Goal: Contribute content

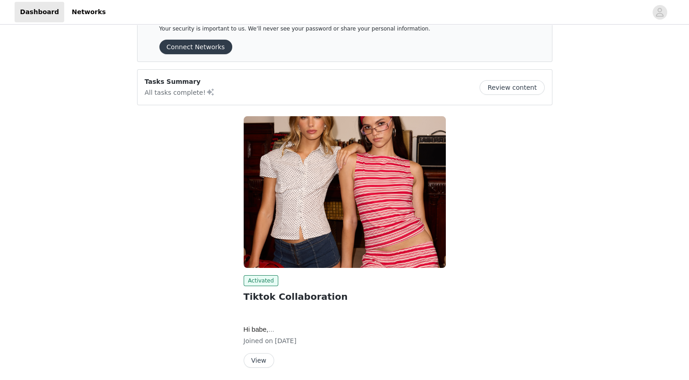
scroll to position [62, 0]
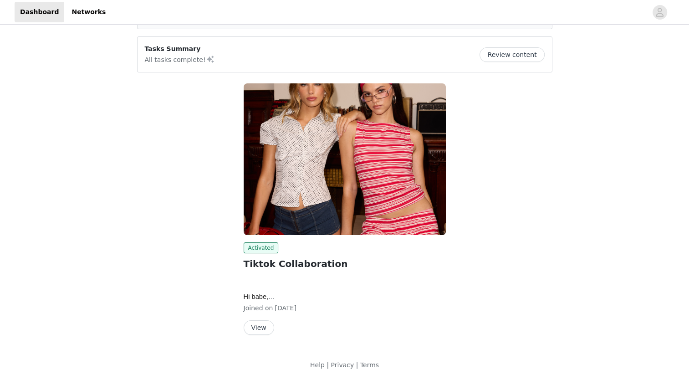
click at [255, 325] on button "View" at bounding box center [259, 327] width 31 height 15
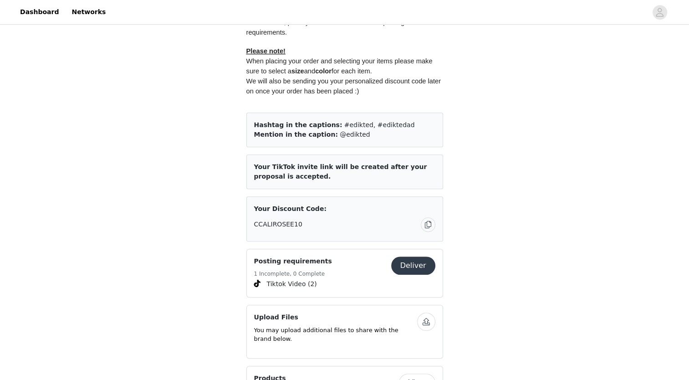
scroll to position [443, 0]
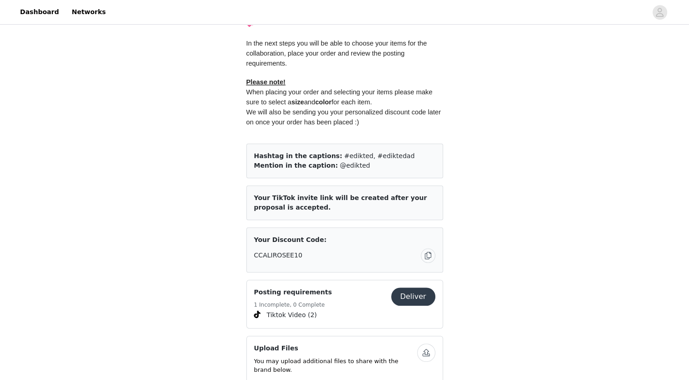
click at [429, 255] on button "button" at bounding box center [428, 255] width 15 height 15
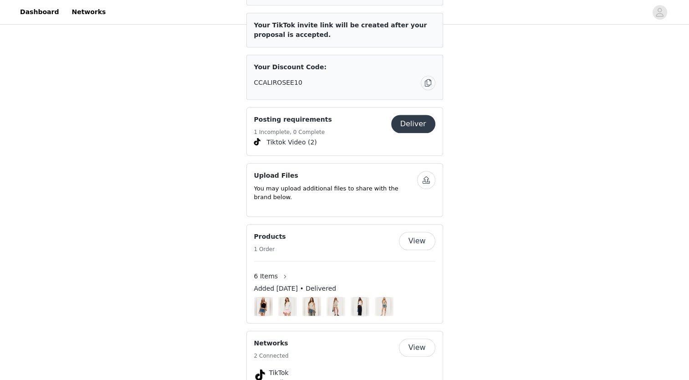
scroll to position [625, 0]
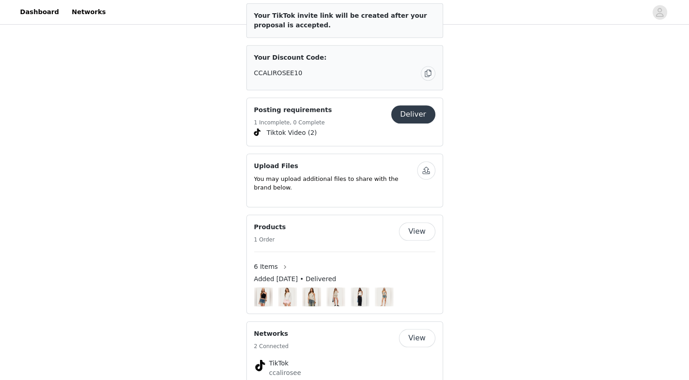
click at [413, 115] on button "Deliver" at bounding box center [413, 114] width 44 height 18
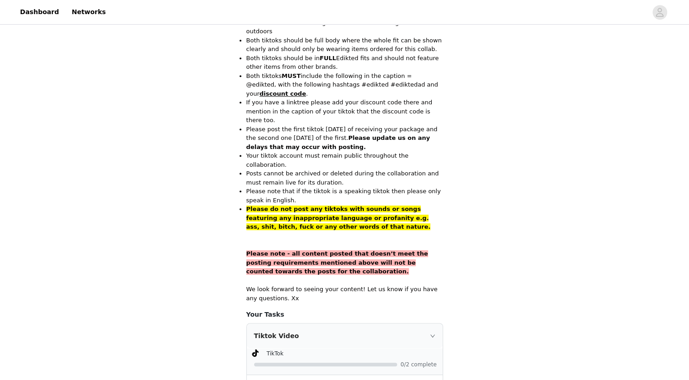
scroll to position [547, 0]
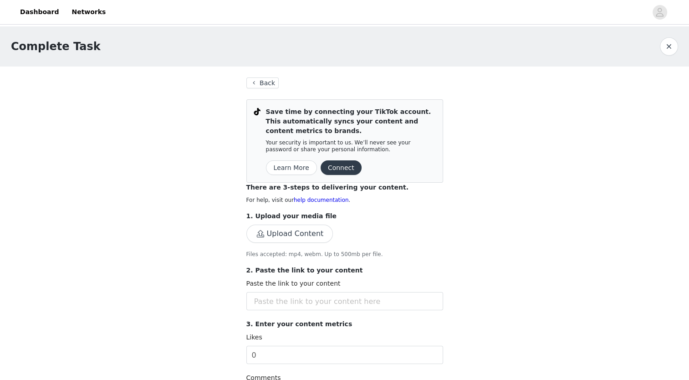
scroll to position [46, 0]
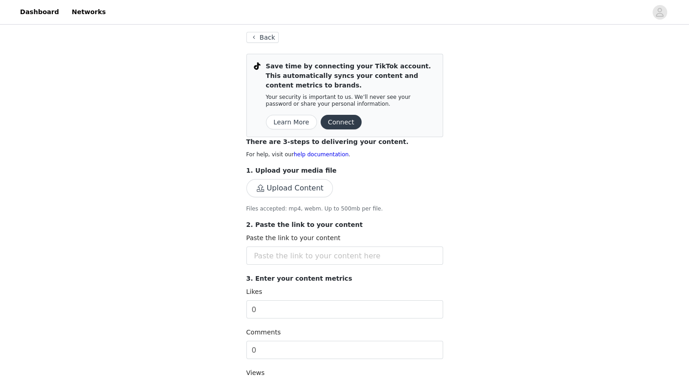
click at [310, 185] on button "Upload Content" at bounding box center [289, 188] width 87 height 18
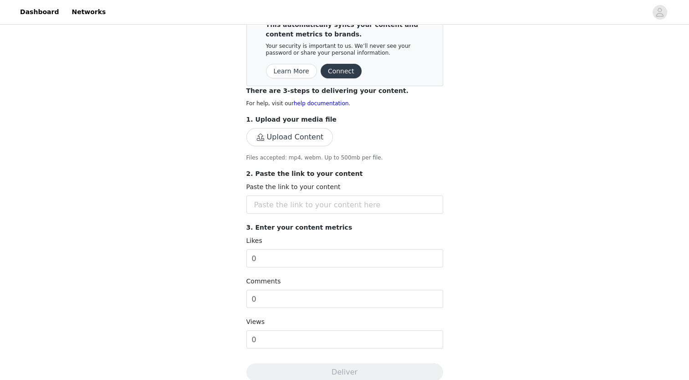
scroll to position [137, 0]
